Goal: Task Accomplishment & Management: Manage account settings

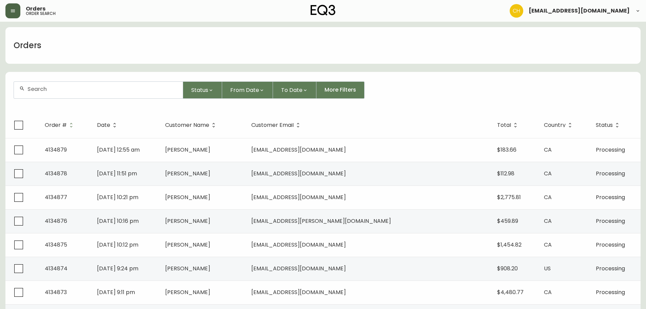
click at [9, 8] on button "button" at bounding box center [12, 10] width 15 height 15
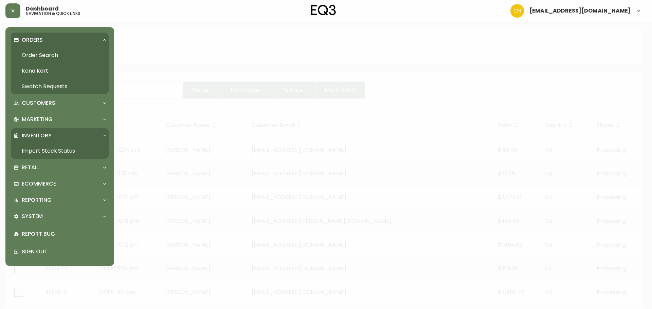
drag, startPoint x: 33, startPoint y: 148, endPoint x: 62, endPoint y: 134, distance: 32.5
click at [33, 149] on link "Import Stock Status" at bounding box center [60, 151] width 98 height 16
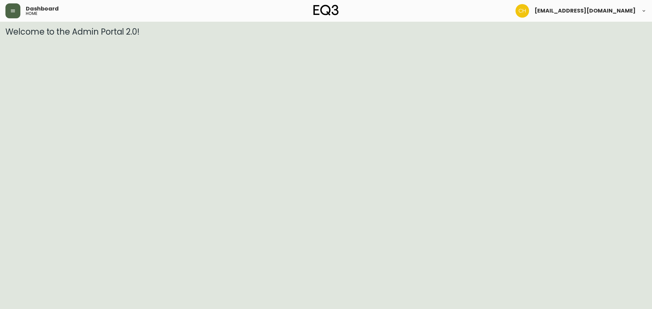
click at [11, 7] on button "button" at bounding box center [12, 10] width 15 height 15
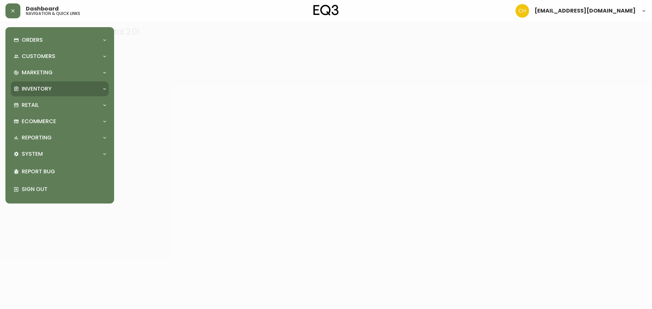
click at [41, 90] on p "Inventory" at bounding box center [37, 88] width 30 height 7
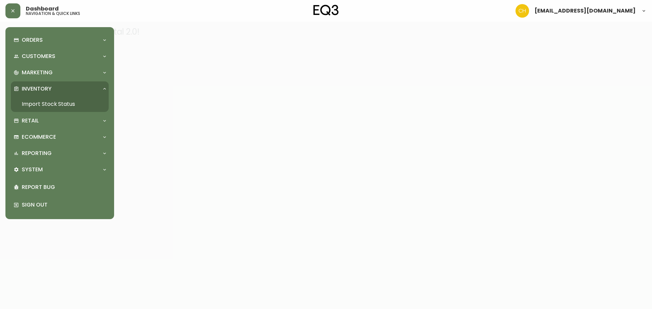
click at [41, 105] on link "Import Stock Status" at bounding box center [60, 104] width 98 height 16
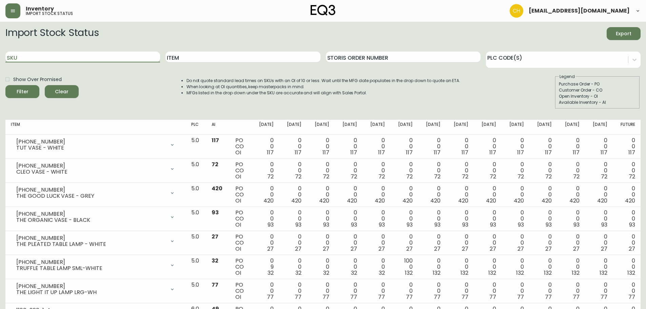
paste input "9020-340-16"
type input "9020-340-16"
click at [57, 91] on span "Clear" at bounding box center [61, 92] width 23 height 8
paste input "9020-340-16"
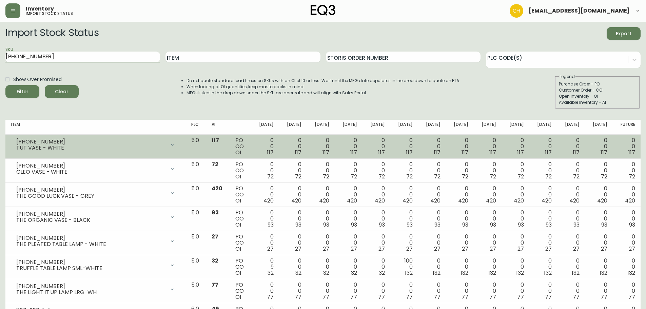
type input "9020-340-16"
click at [5, 85] on button "Filter" at bounding box center [22, 91] width 34 height 13
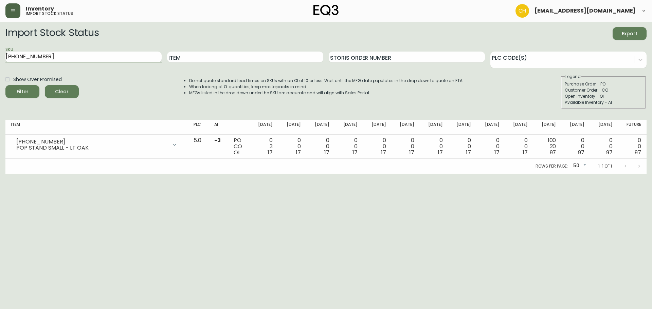
click at [14, 12] on icon "button" at bounding box center [13, 11] width 4 height 3
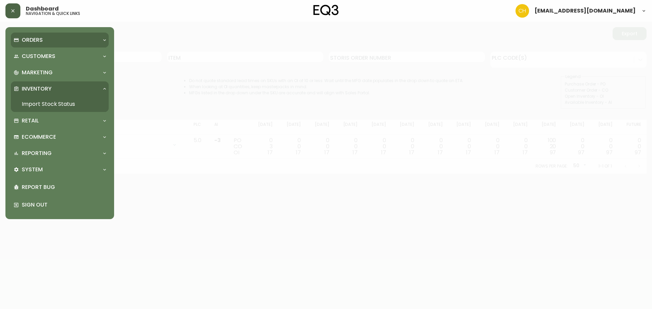
click at [35, 44] on div "Orders" at bounding box center [60, 40] width 98 height 15
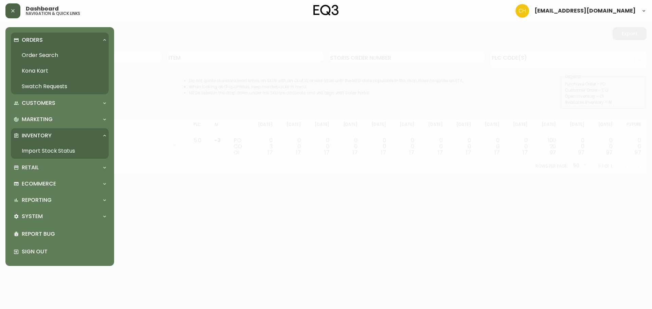
click at [40, 58] on link "Order Search" at bounding box center [60, 56] width 98 height 16
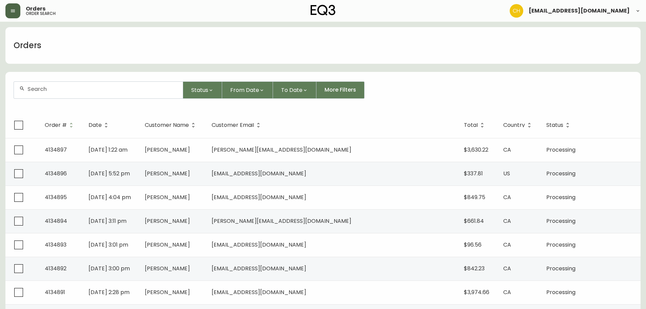
click at [69, 88] on input "text" at bounding box center [102, 89] width 150 height 6
type input "4134880"
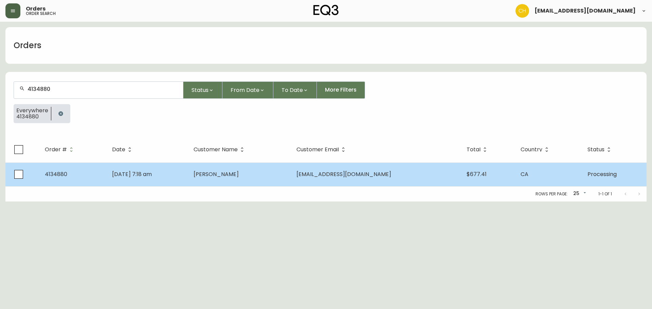
click at [239, 173] on span "Nick Robertson" at bounding box center [215, 174] width 45 height 8
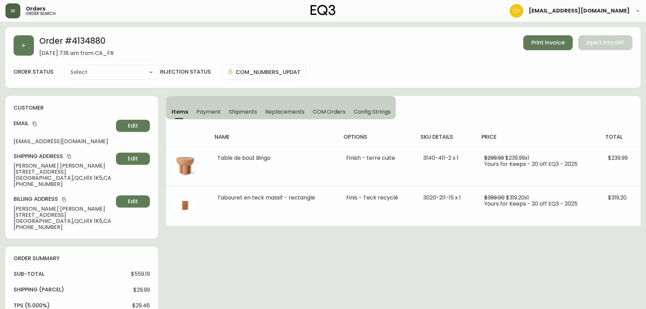
type input "Processing"
select select "PROCESSING"
click at [22, 41] on button "button" at bounding box center [24, 45] width 20 height 20
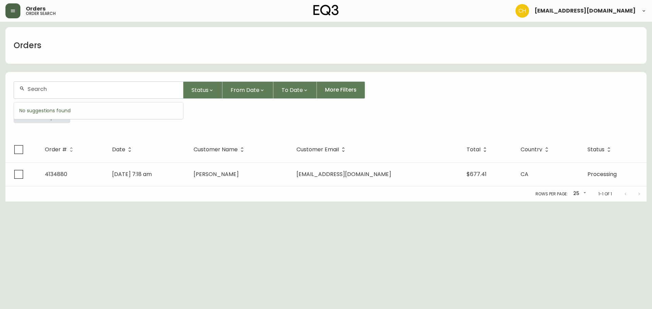
click at [61, 90] on input "text" at bounding box center [102, 89] width 150 height 6
click at [58, 93] on div at bounding box center [98, 90] width 169 height 17
type input "4134894"
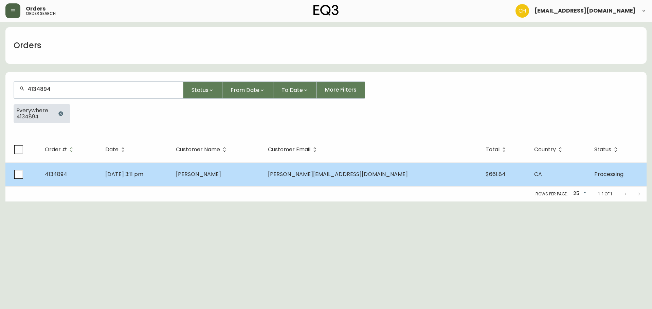
click at [230, 181] on td "Karolina Gryl" at bounding box center [216, 175] width 92 height 24
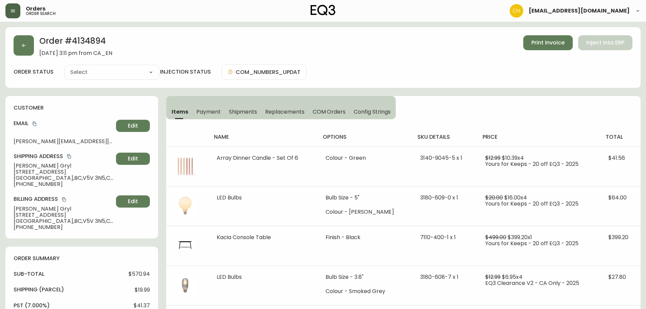
type input "Processing"
select select "PROCESSING"
click at [25, 44] on icon "button" at bounding box center [23, 45] width 5 height 5
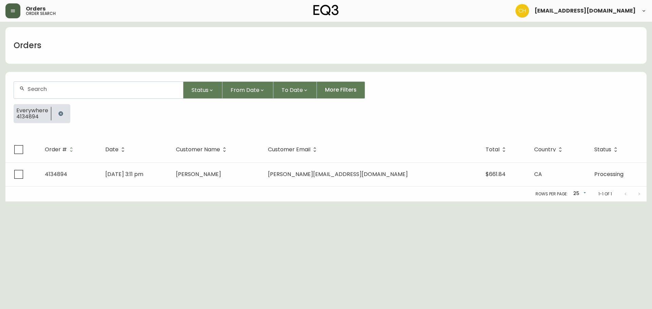
click at [43, 90] on input "text" at bounding box center [102, 89] width 150 height 6
type input "4134882"
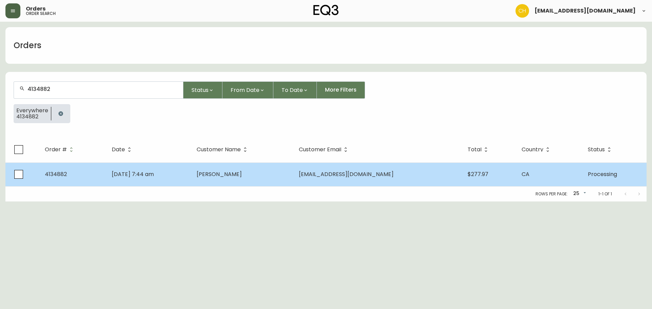
click at [293, 178] on td "Stephanie Kazdan" at bounding box center [242, 175] width 102 height 24
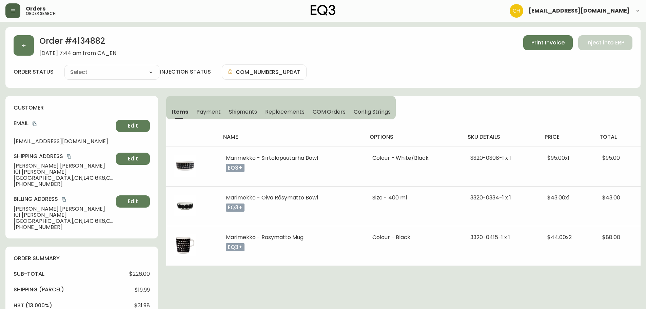
type input "Processing"
select select "PROCESSING"
click at [26, 47] on icon "button" at bounding box center [23, 45] width 5 height 5
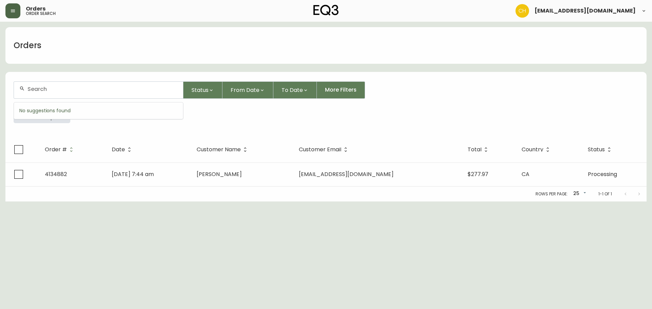
drag, startPoint x: 42, startPoint y: 89, endPoint x: 47, endPoint y: 80, distance: 10.2
click at [46, 84] on div at bounding box center [98, 90] width 169 height 17
type input "4134890"
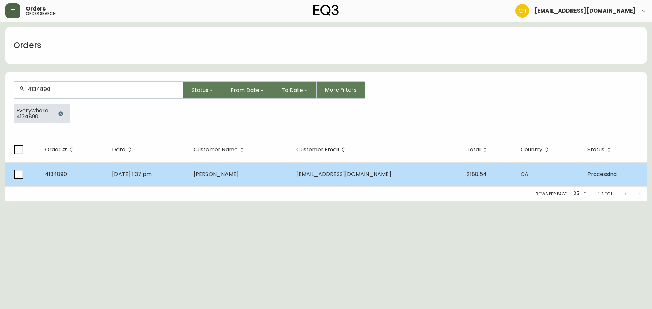
click at [216, 174] on span "Brian Cayouette" at bounding box center [215, 174] width 45 height 8
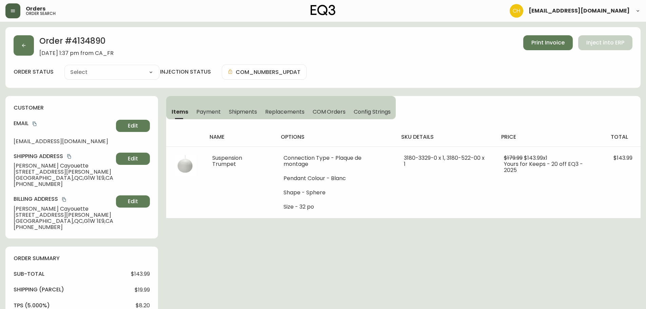
type input "Processing"
select select "PROCESSING"
click at [26, 48] on button "button" at bounding box center [24, 45] width 20 height 20
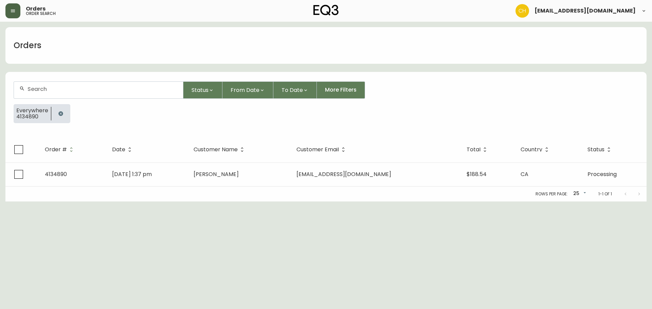
click at [40, 89] on input "text" at bounding box center [102, 89] width 150 height 6
type input "4134893"
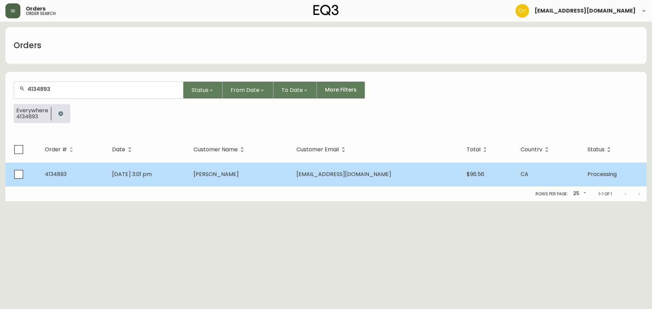
click at [169, 172] on td "Aug 27 2025, 3:01 pm" at bounding box center [147, 175] width 81 height 24
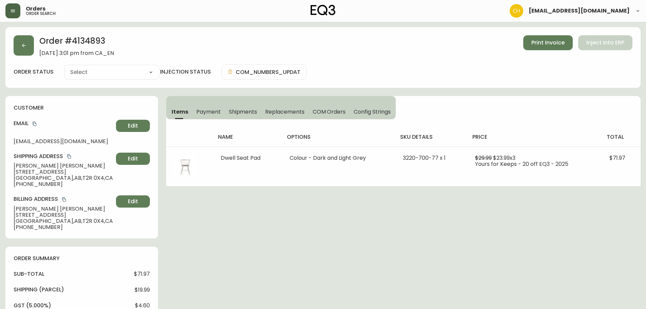
type input "Processing"
select select "PROCESSING"
click at [21, 47] on icon "button" at bounding box center [23, 45] width 5 height 5
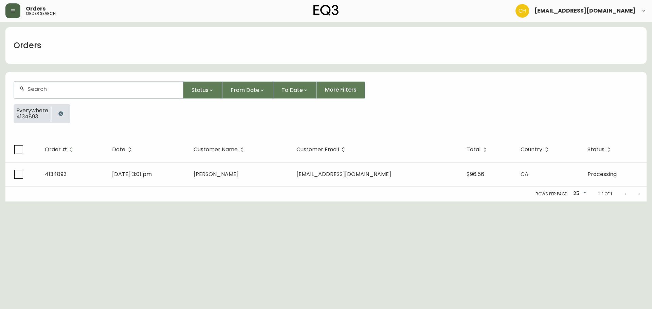
click at [37, 89] on input "text" at bounding box center [102, 89] width 150 height 6
type input "4134896"
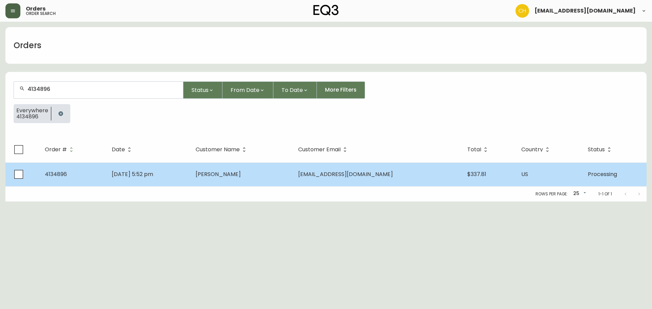
click at [235, 175] on span "Christina McGrady" at bounding box center [217, 174] width 45 height 8
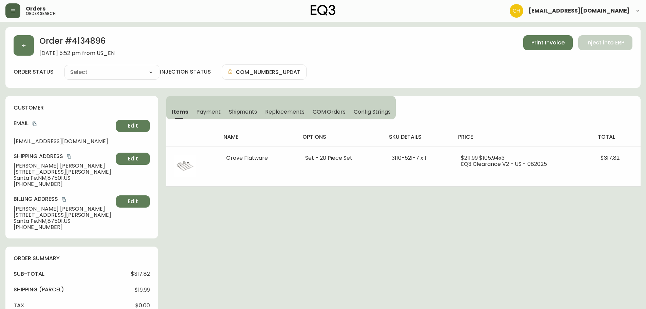
type input "Processing"
select select "PROCESSING"
